Goal: Task Accomplishment & Management: Manage account settings

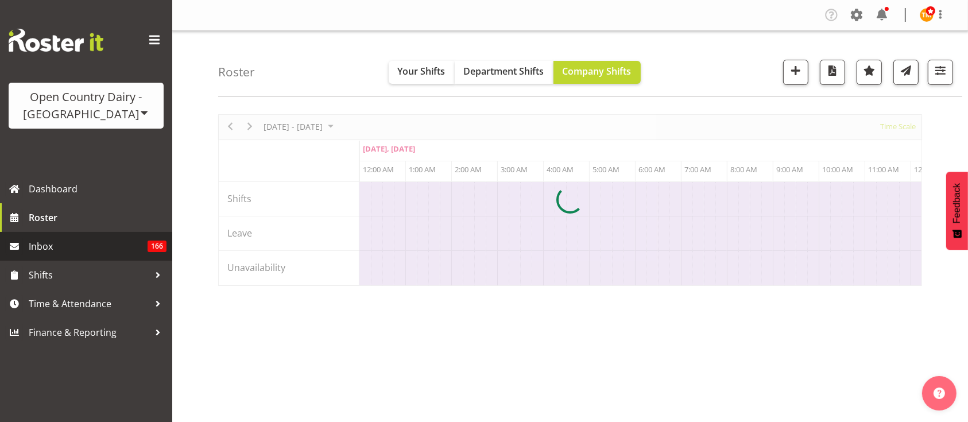
scroll to position [0, 4407]
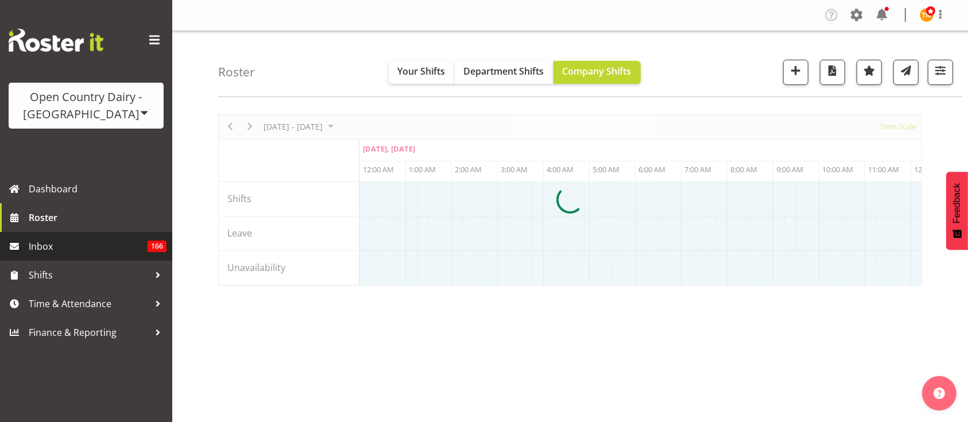
click at [70, 246] on span "Inbox" at bounding box center [88, 246] width 119 height 17
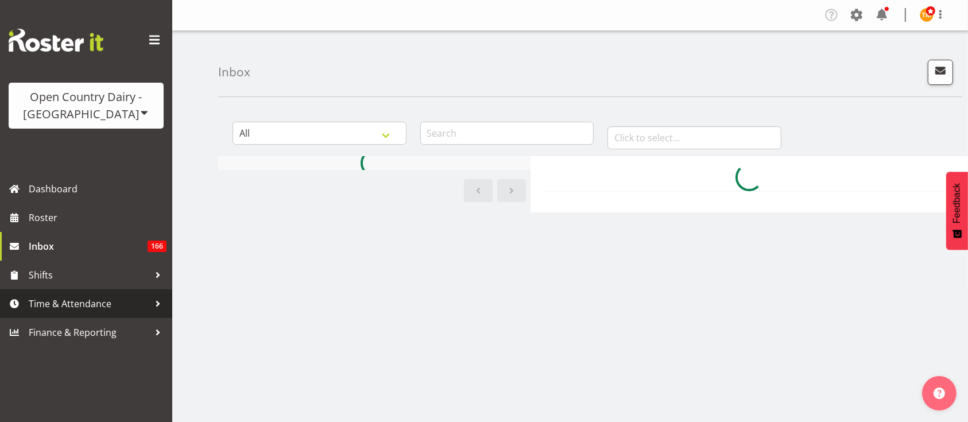
click at [127, 304] on span "Time & Attendance" at bounding box center [89, 303] width 121 height 17
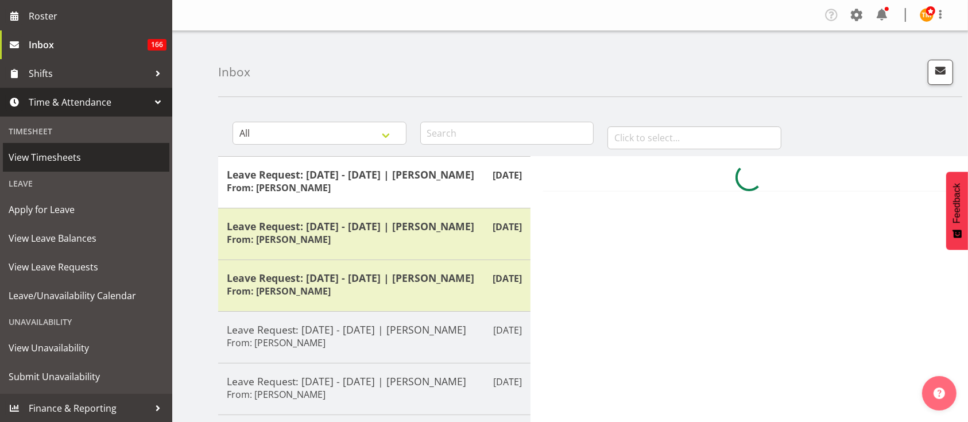
scroll to position [202, 0]
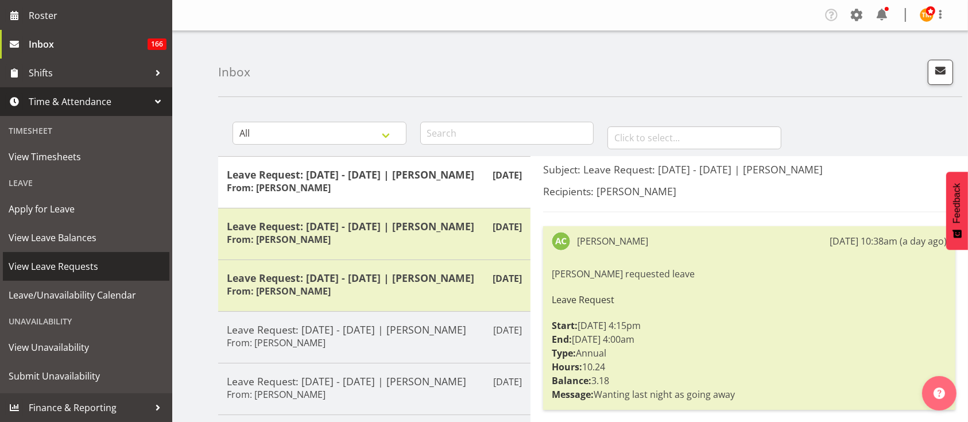
click at [73, 266] on span "View Leave Requests" at bounding box center [86, 266] width 155 height 17
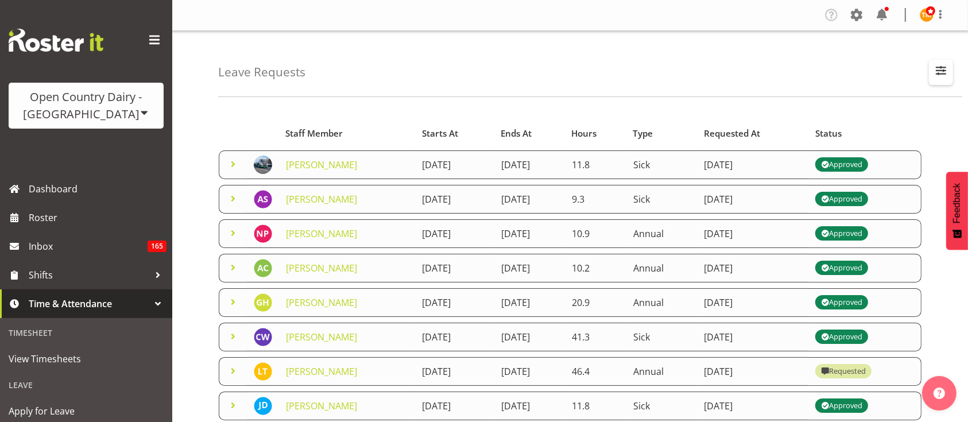
click at [934, 71] on span "button" at bounding box center [940, 70] width 15 height 15
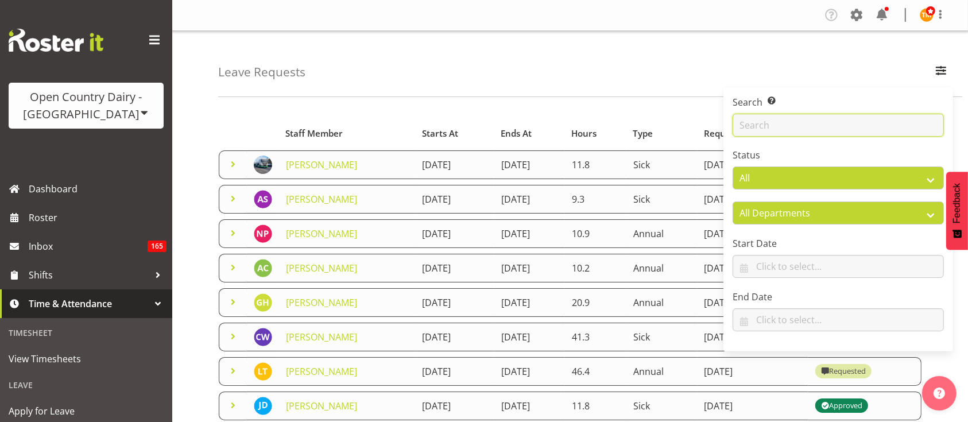
click at [802, 121] on input "text" at bounding box center [837, 125] width 211 height 23
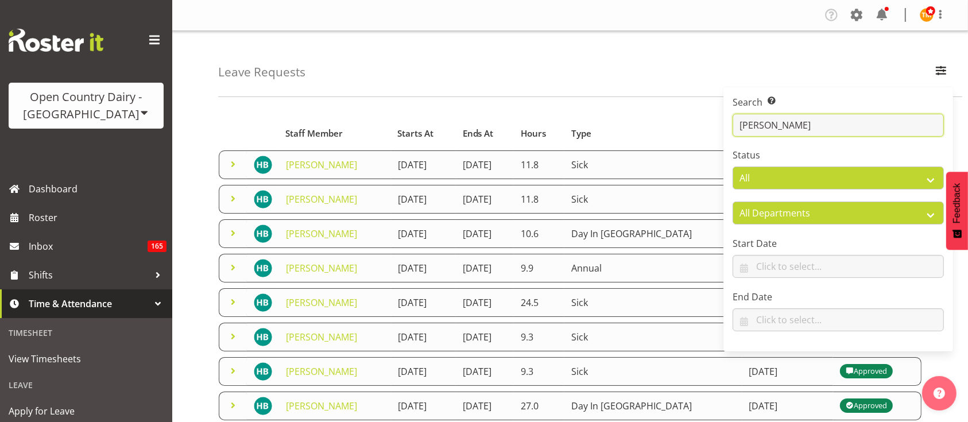
type input "hayden"
click at [483, 96] on div "Leave Requests Search Search for a particular employee hayden Status All Approv…" at bounding box center [590, 64] width 744 height 66
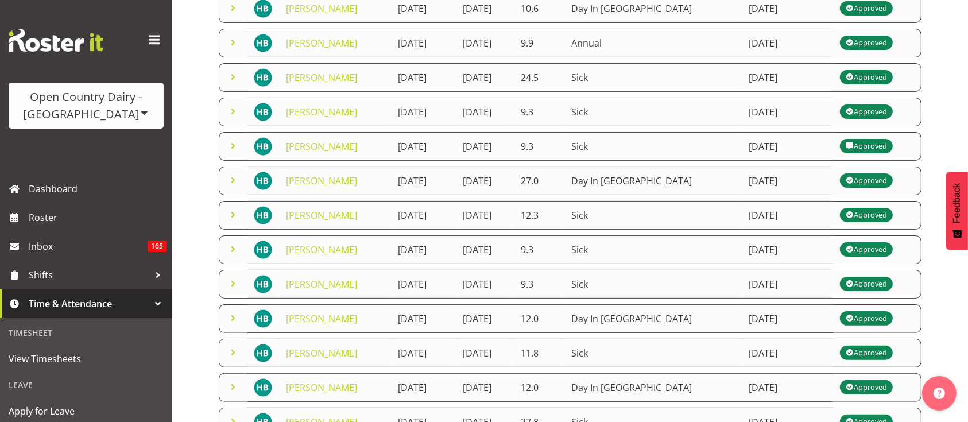
scroll to position [298, 0]
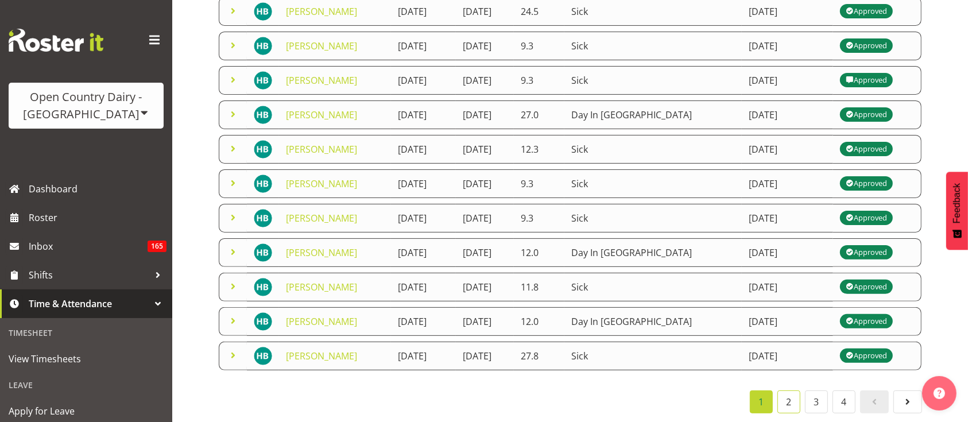
click at [784, 390] on link "2" at bounding box center [788, 401] width 23 height 23
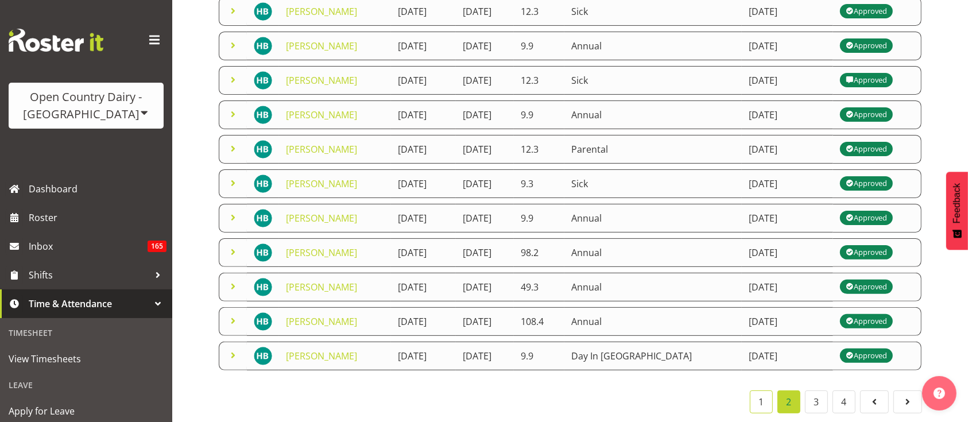
click at [762, 393] on link "1" at bounding box center [760, 401] width 23 height 23
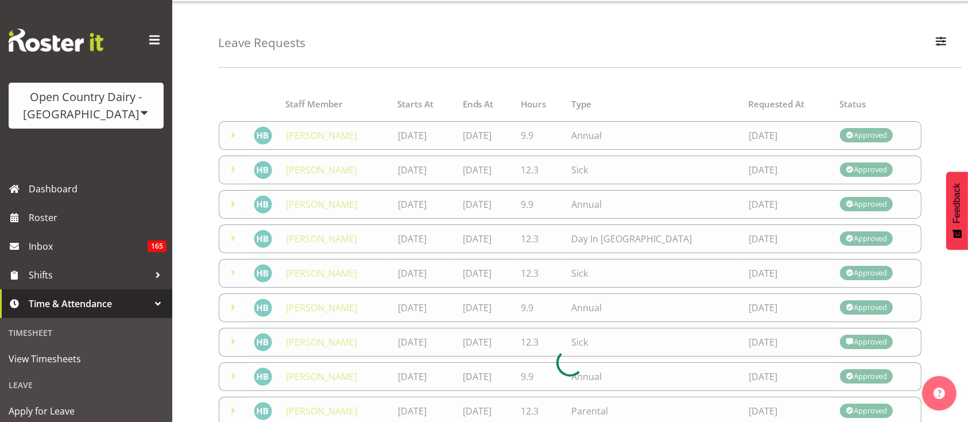
scroll to position [0, 0]
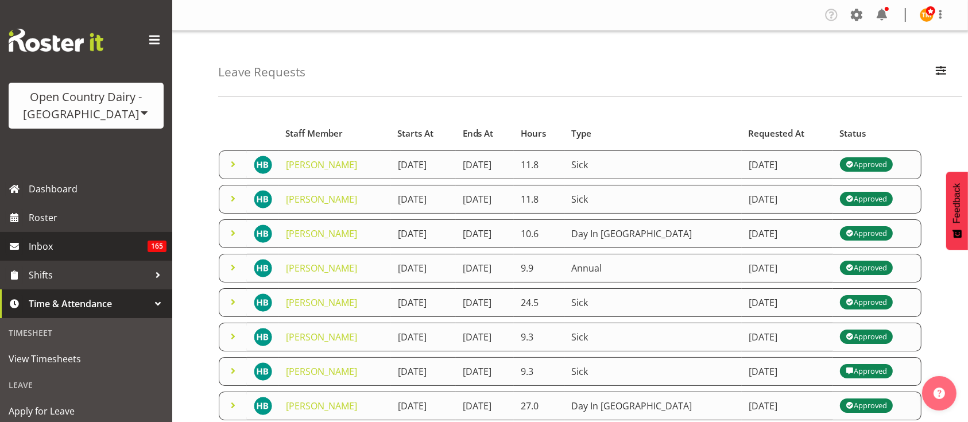
click at [75, 241] on span "Inbox" at bounding box center [88, 246] width 119 height 17
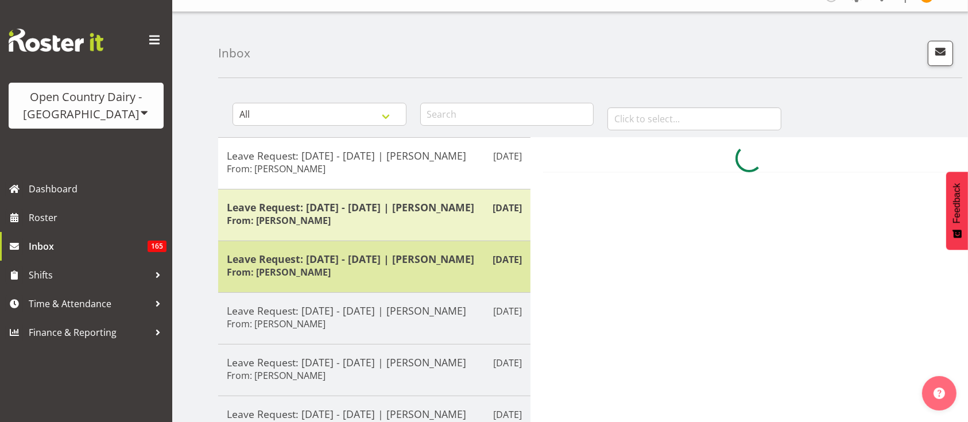
scroll to position [76, 0]
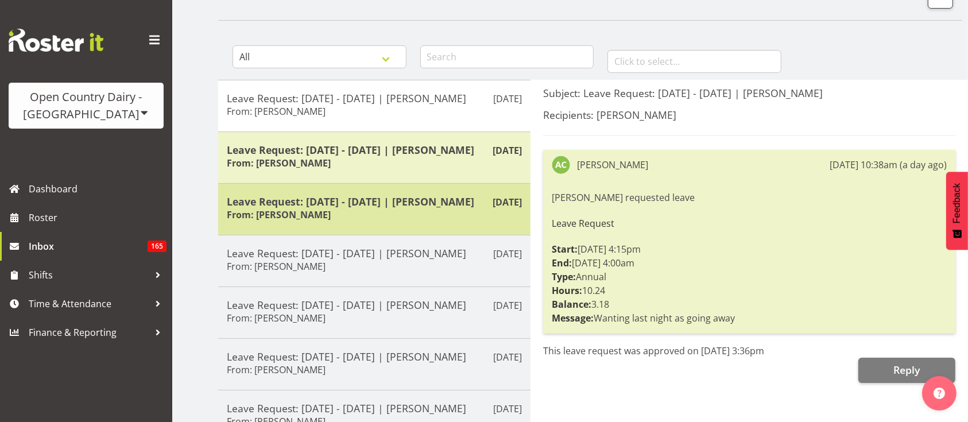
click at [298, 235] on div "[DATE] Leave Request: [DATE] - [DATE] | [PERSON_NAME] From: [PERSON_NAME]" at bounding box center [374, 209] width 312 height 52
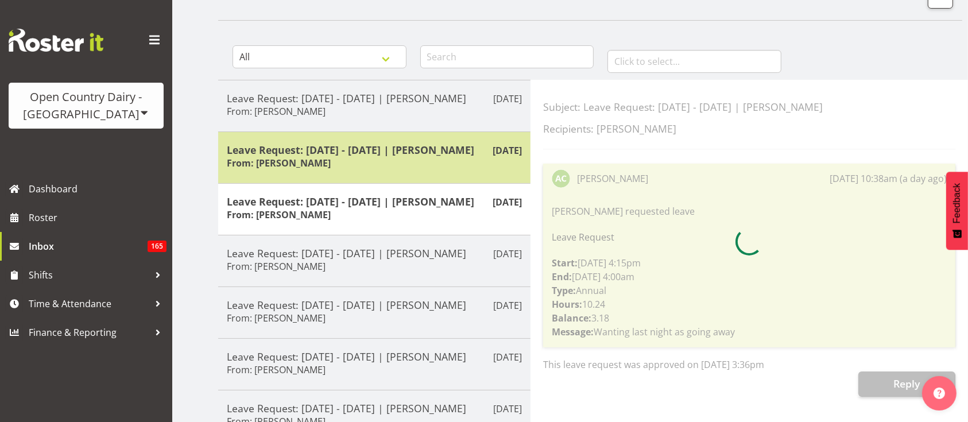
click at [308, 156] on h5 "Leave Request: [DATE] - [DATE] | [PERSON_NAME]" at bounding box center [374, 149] width 295 height 13
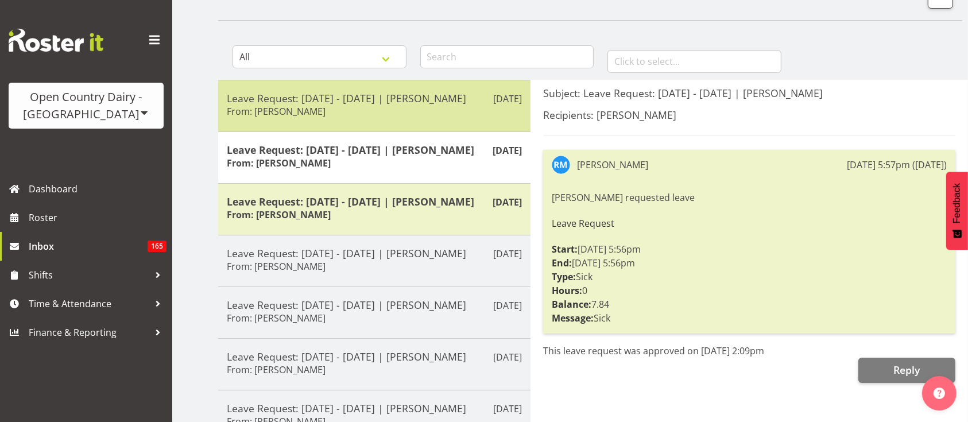
click at [297, 104] on h5 "Leave Request: [DATE] - [DATE] | [PERSON_NAME]" at bounding box center [374, 98] width 295 height 13
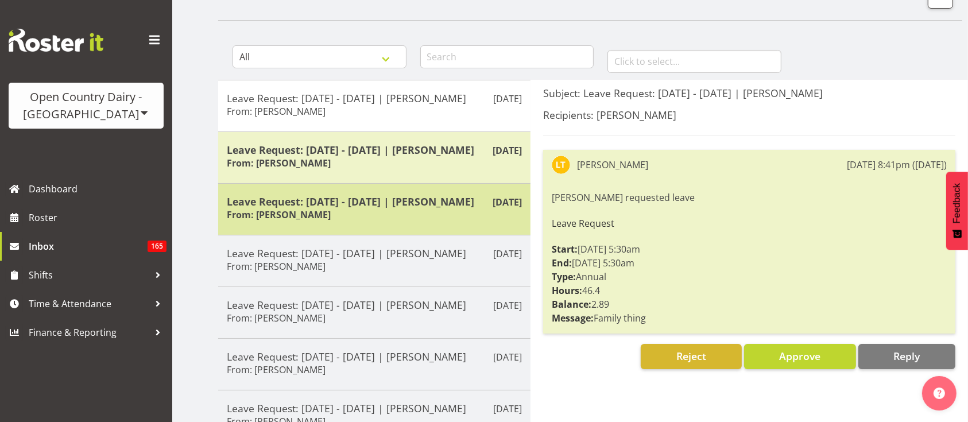
click at [261, 208] on h5 "Leave Request: [DATE] - [DATE] | [PERSON_NAME]" at bounding box center [374, 201] width 295 height 13
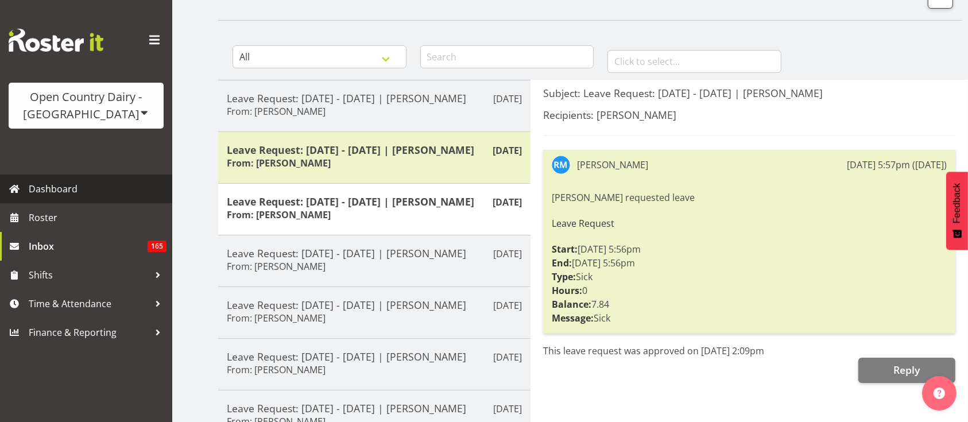
click at [96, 202] on link "Dashboard" at bounding box center [86, 188] width 172 height 29
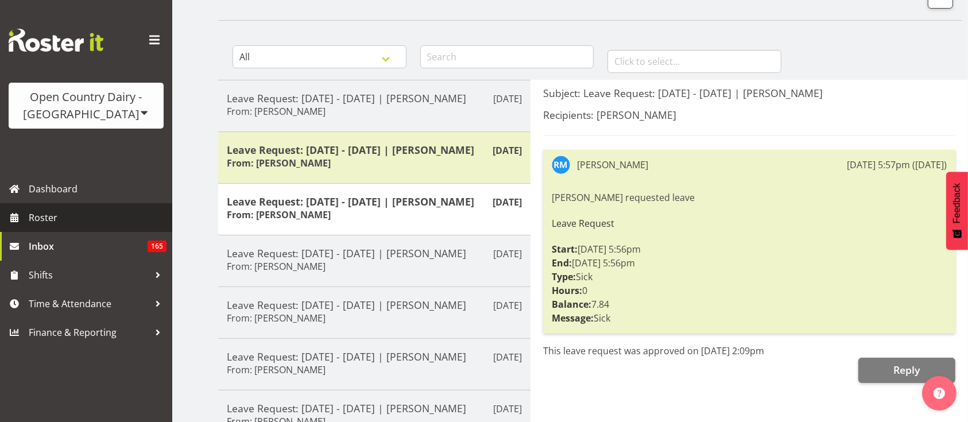
click at [85, 213] on span "Roster" at bounding box center [98, 217] width 138 height 17
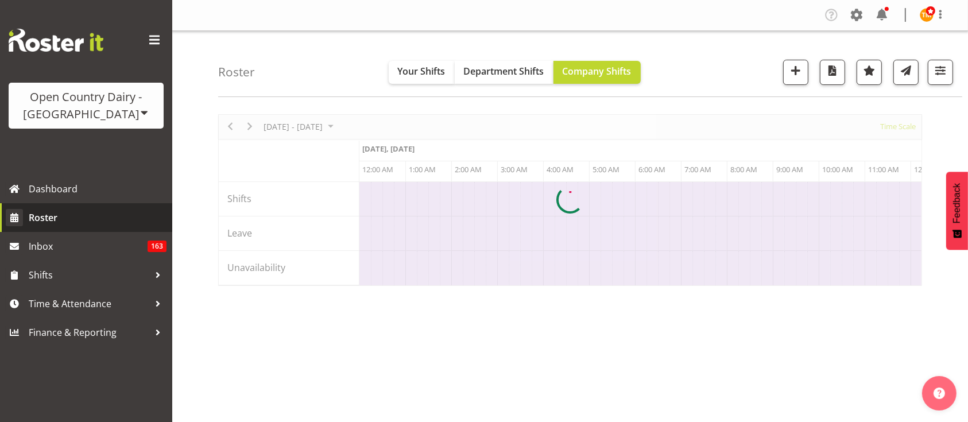
scroll to position [0, 4407]
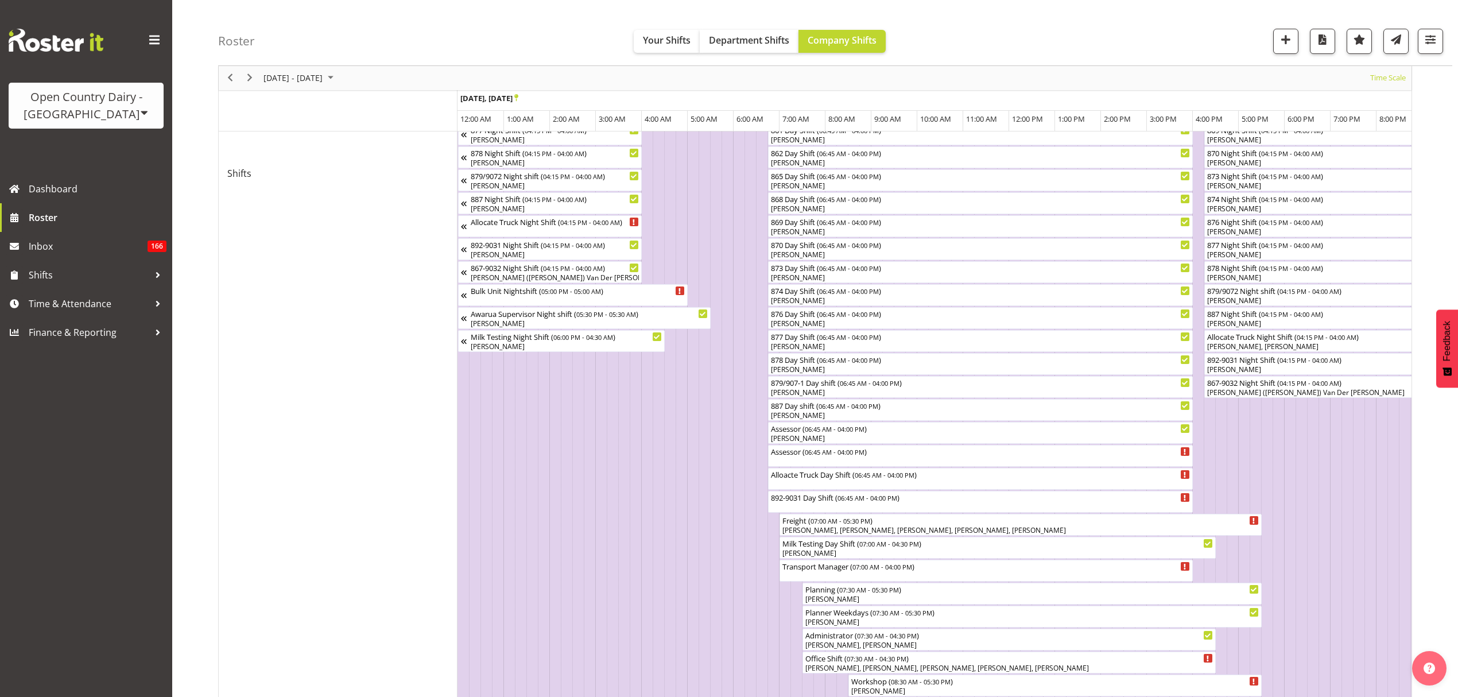
scroll to position [0, 3836]
